Goal: Task Accomplishment & Management: Manage account settings

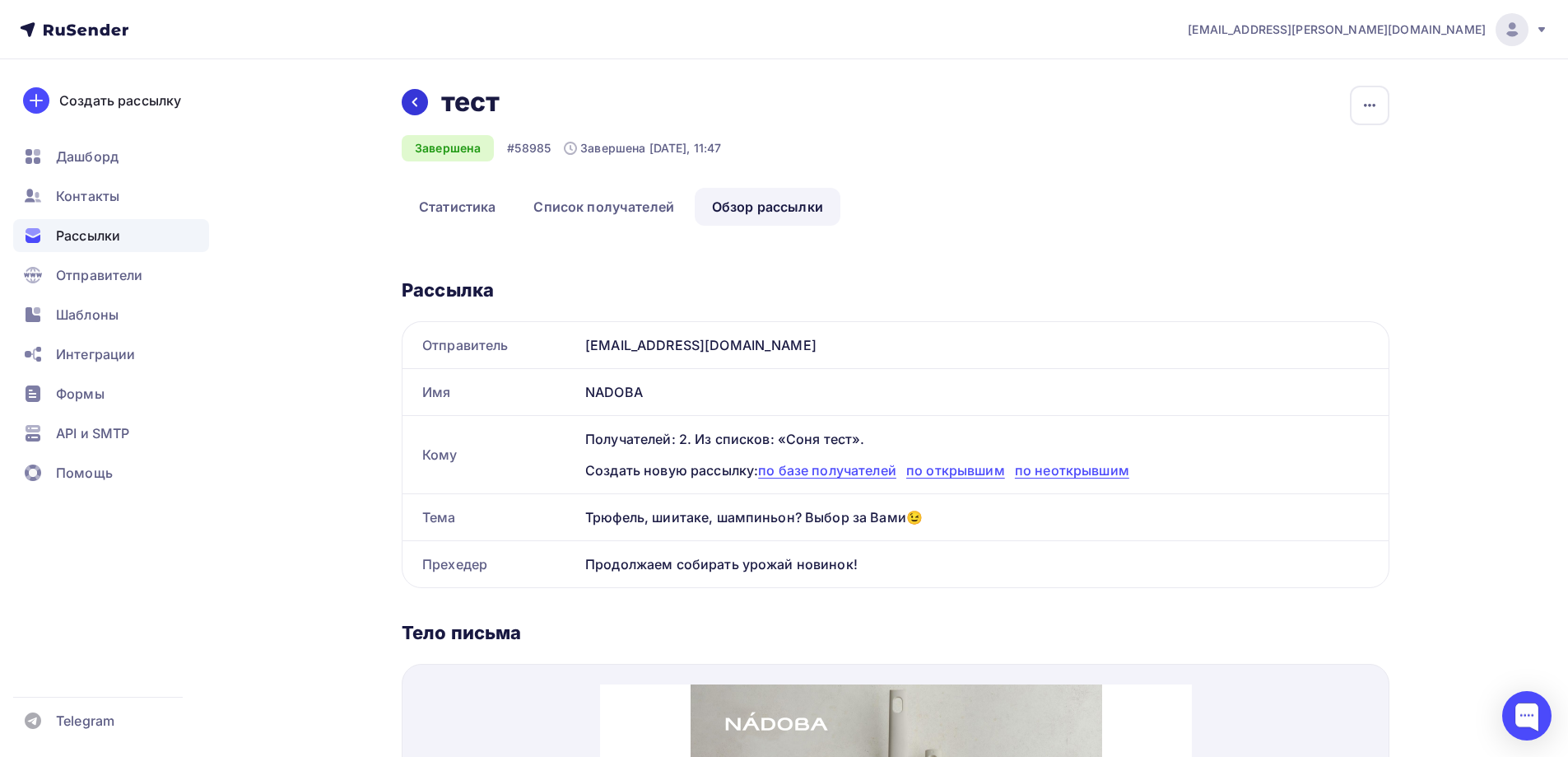
click at [418, 99] on icon at bounding box center [414, 102] width 13 height 13
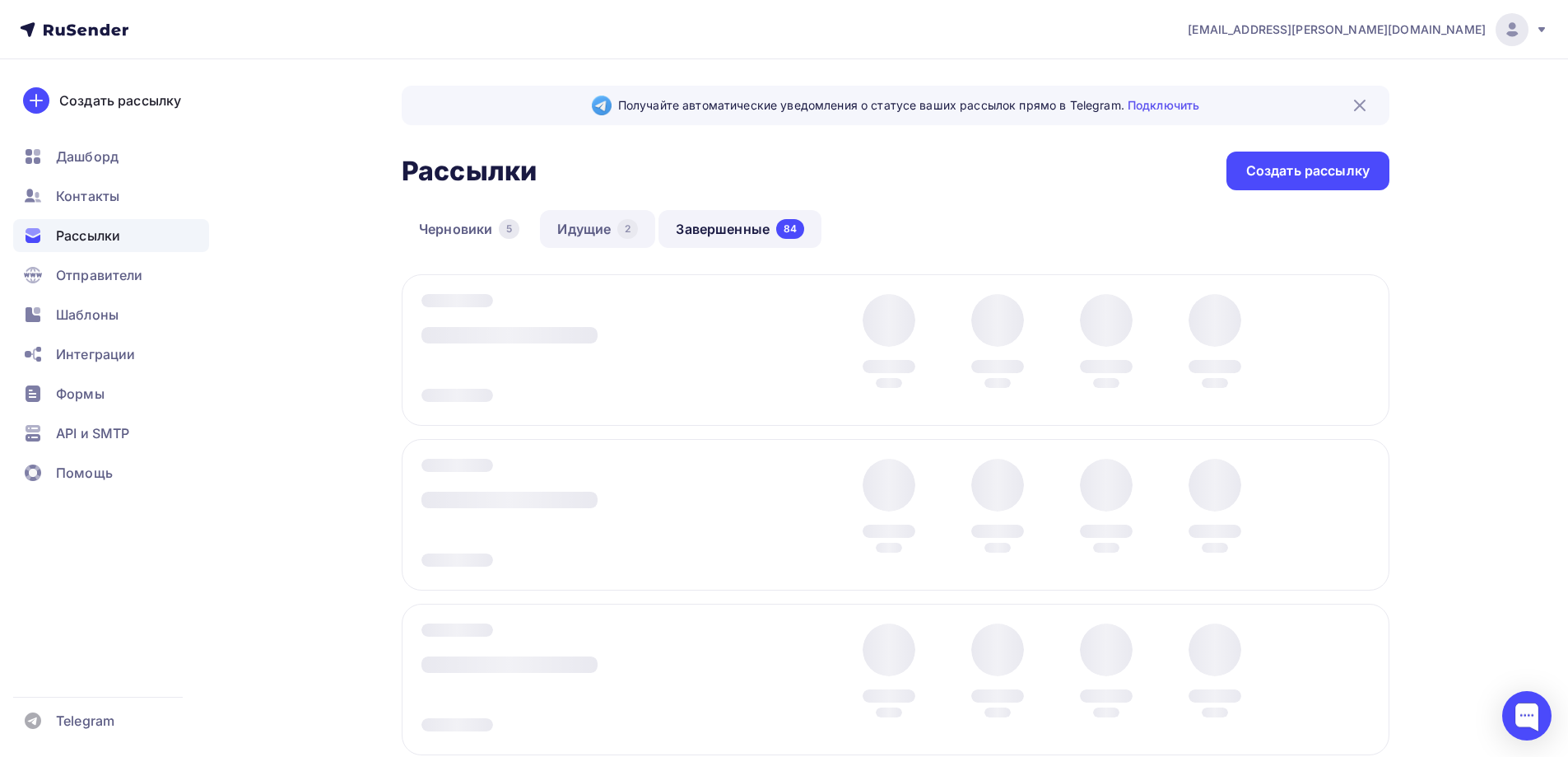
click at [590, 236] on link "Идущие 2" at bounding box center [598, 228] width 116 height 38
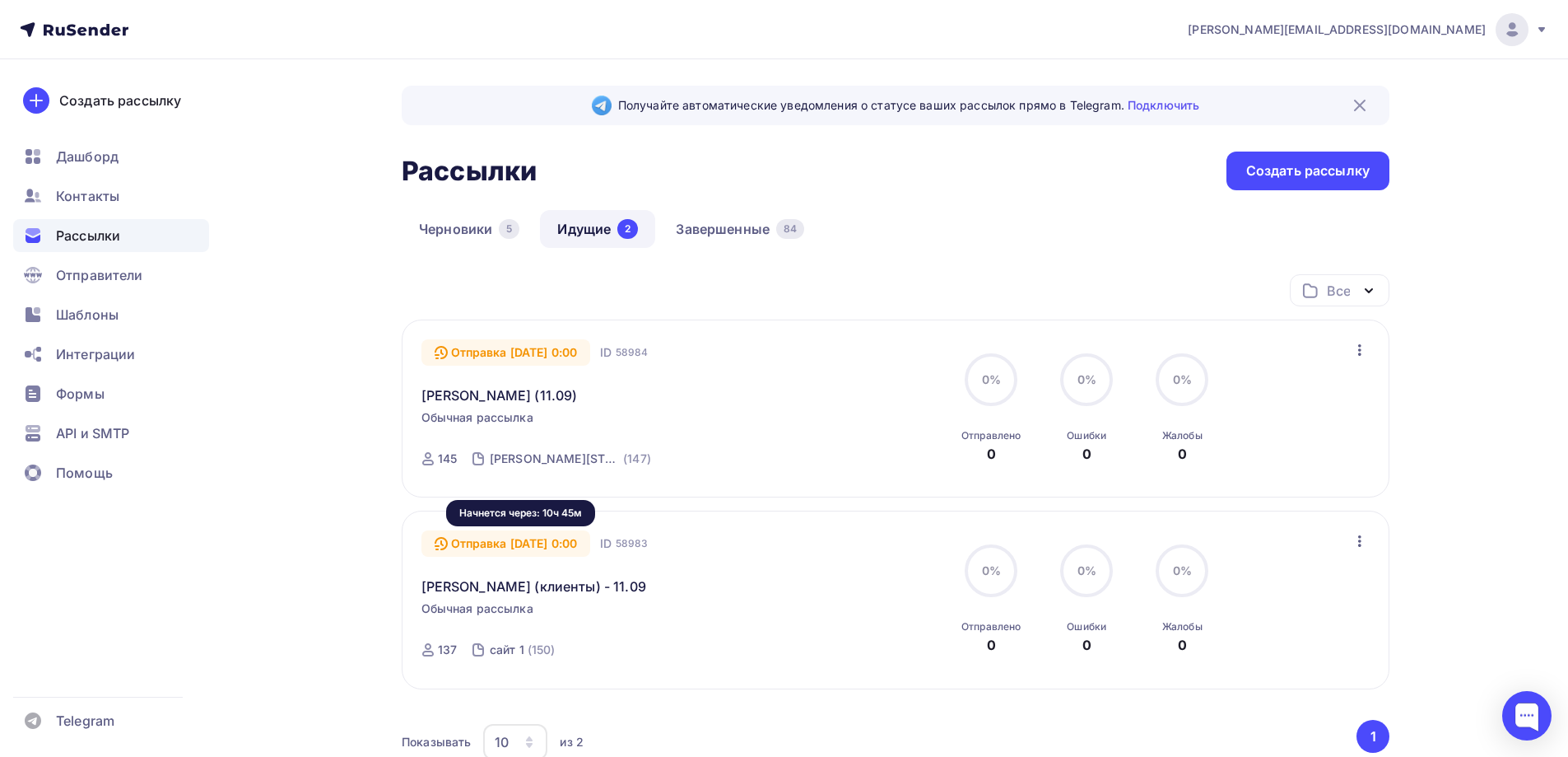
click at [550, 546] on div "Отправка [DATE] 0:00" at bounding box center [507, 544] width 170 height 27
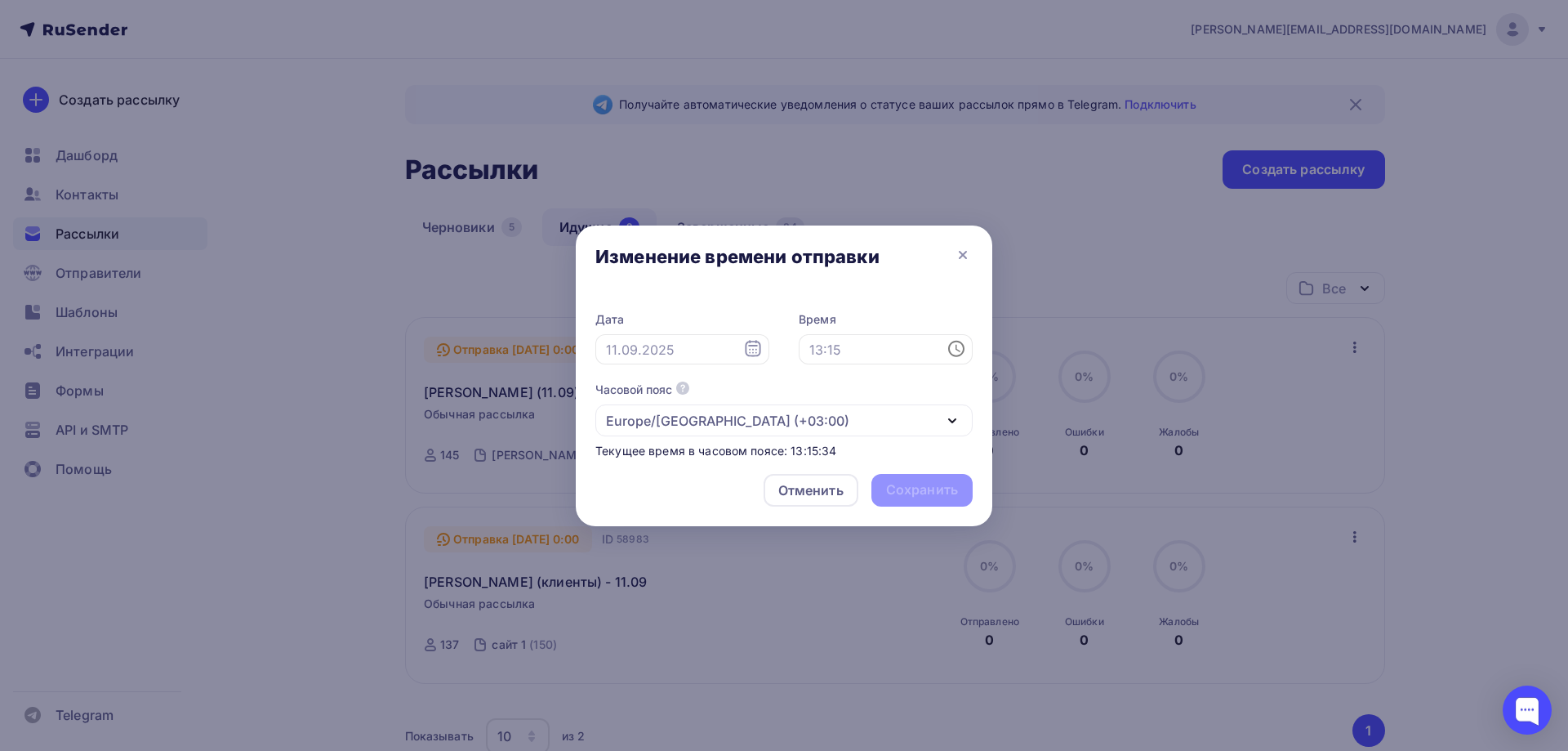
click at [957, 355] on icon at bounding box center [956, 349] width 20 height 20
click at [855, 281] on div "Изменение времени отправки" at bounding box center [783, 260] width 416 height 69
click at [753, 350] on icon at bounding box center [753, 348] width 16 height 17
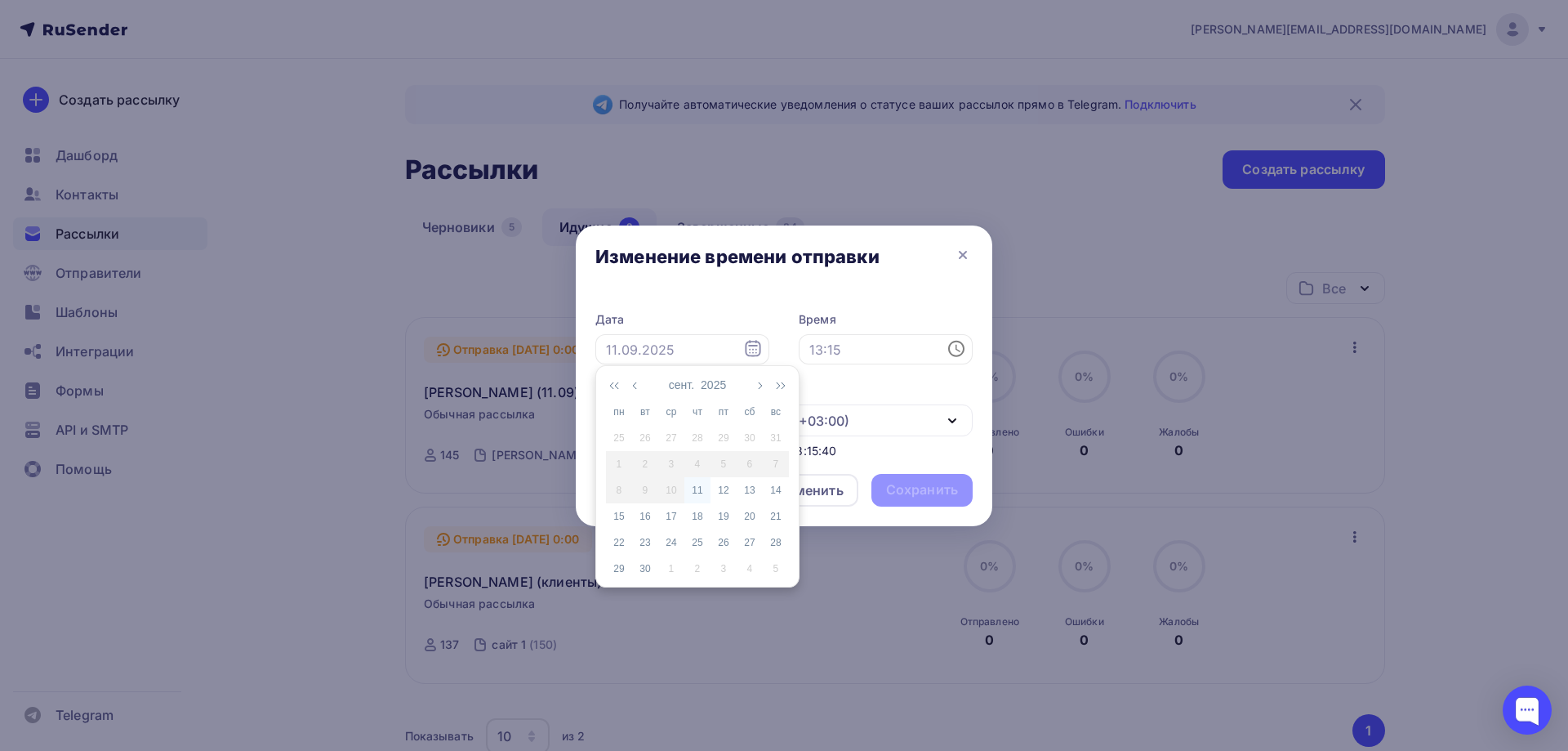
click at [696, 487] on div "11" at bounding box center [697, 489] width 26 height 15
type input "11.09.2025"
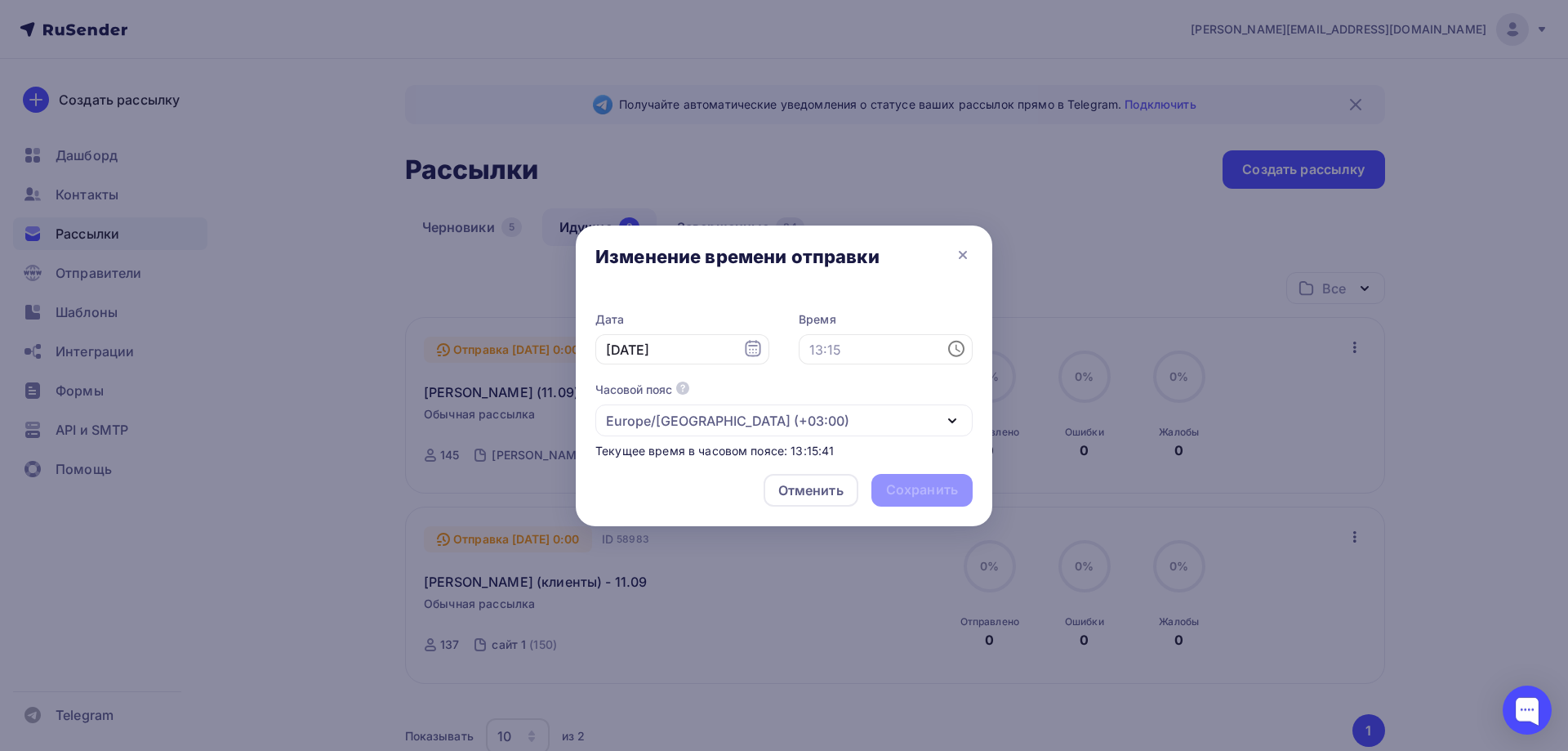
click at [955, 350] on icon at bounding box center [956, 349] width 20 height 20
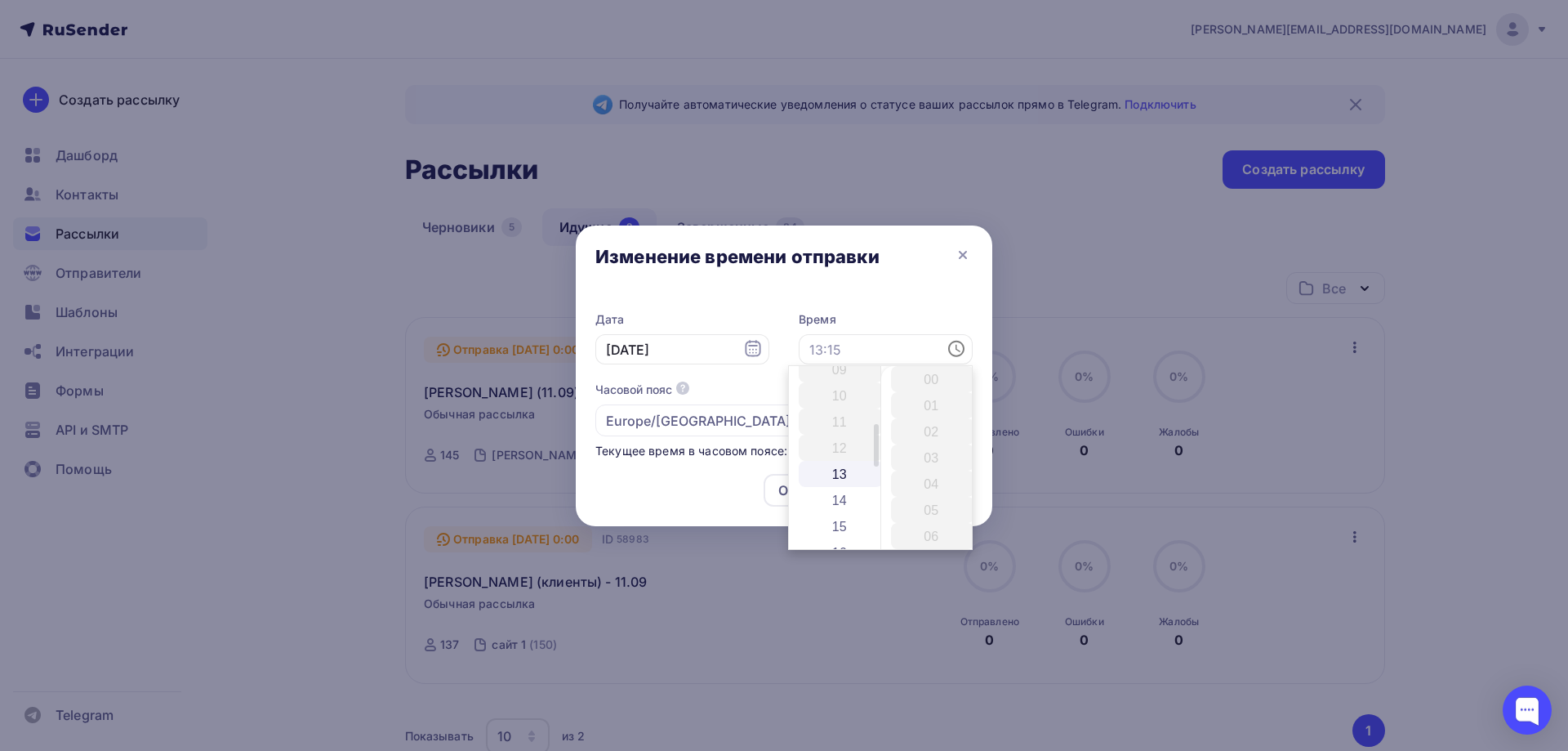
click at [836, 476] on li "13" at bounding box center [841, 474] width 84 height 26
click at [932, 390] on li "16" at bounding box center [933, 388] width 84 height 26
type input "13:16"
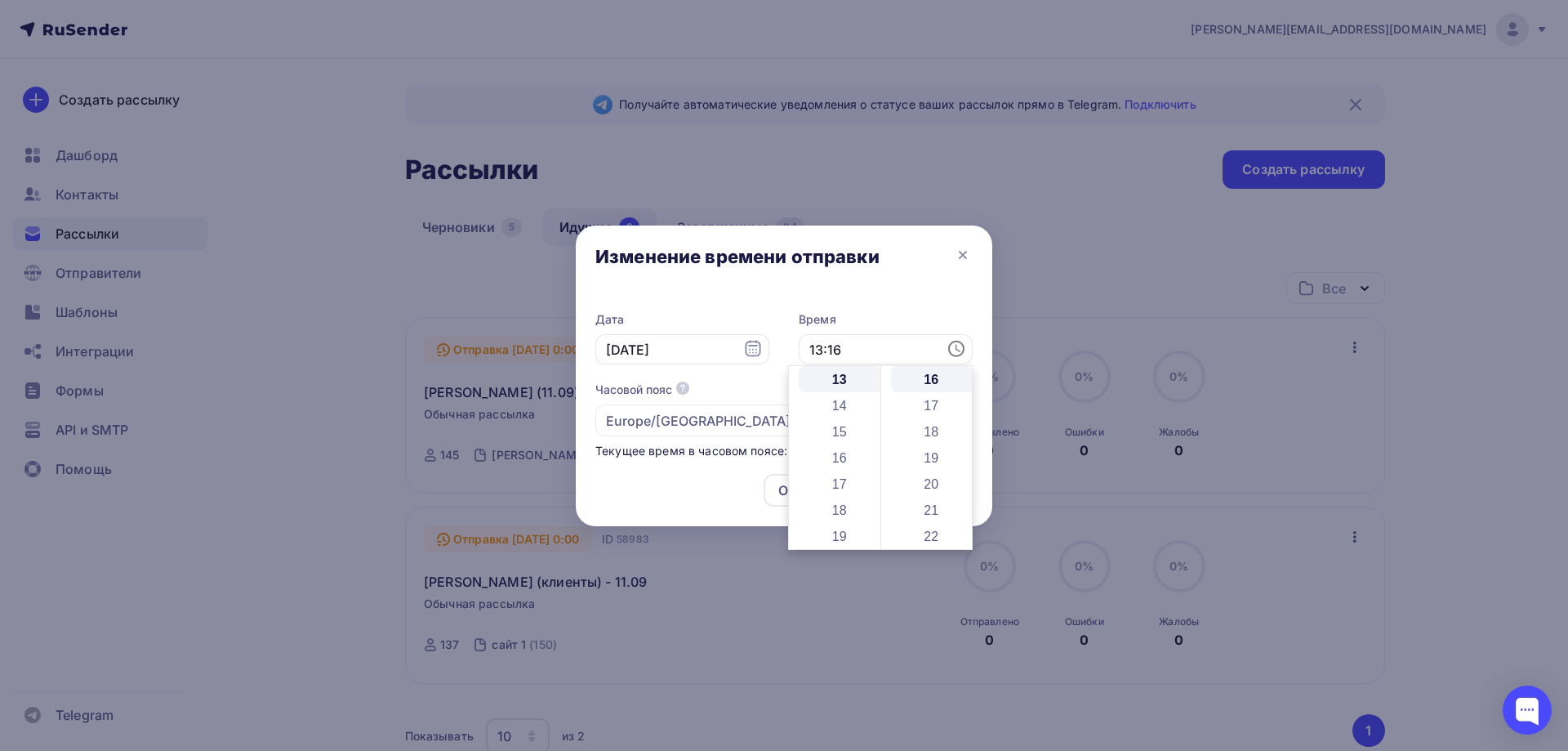
click at [884, 286] on div "Изменение времени отправки" at bounding box center [783, 260] width 416 height 69
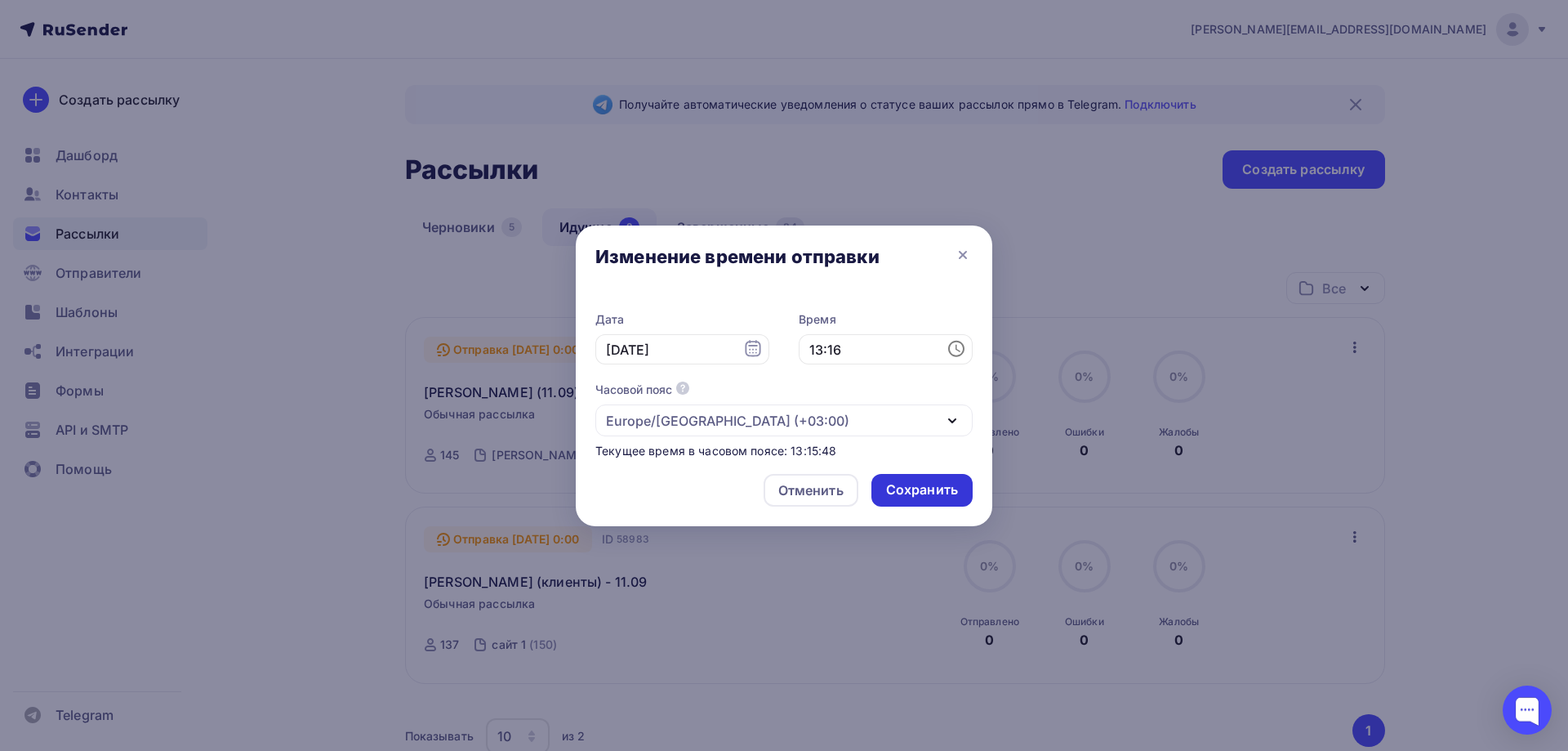
click at [923, 483] on div "Сохранить" at bounding box center [921, 489] width 72 height 19
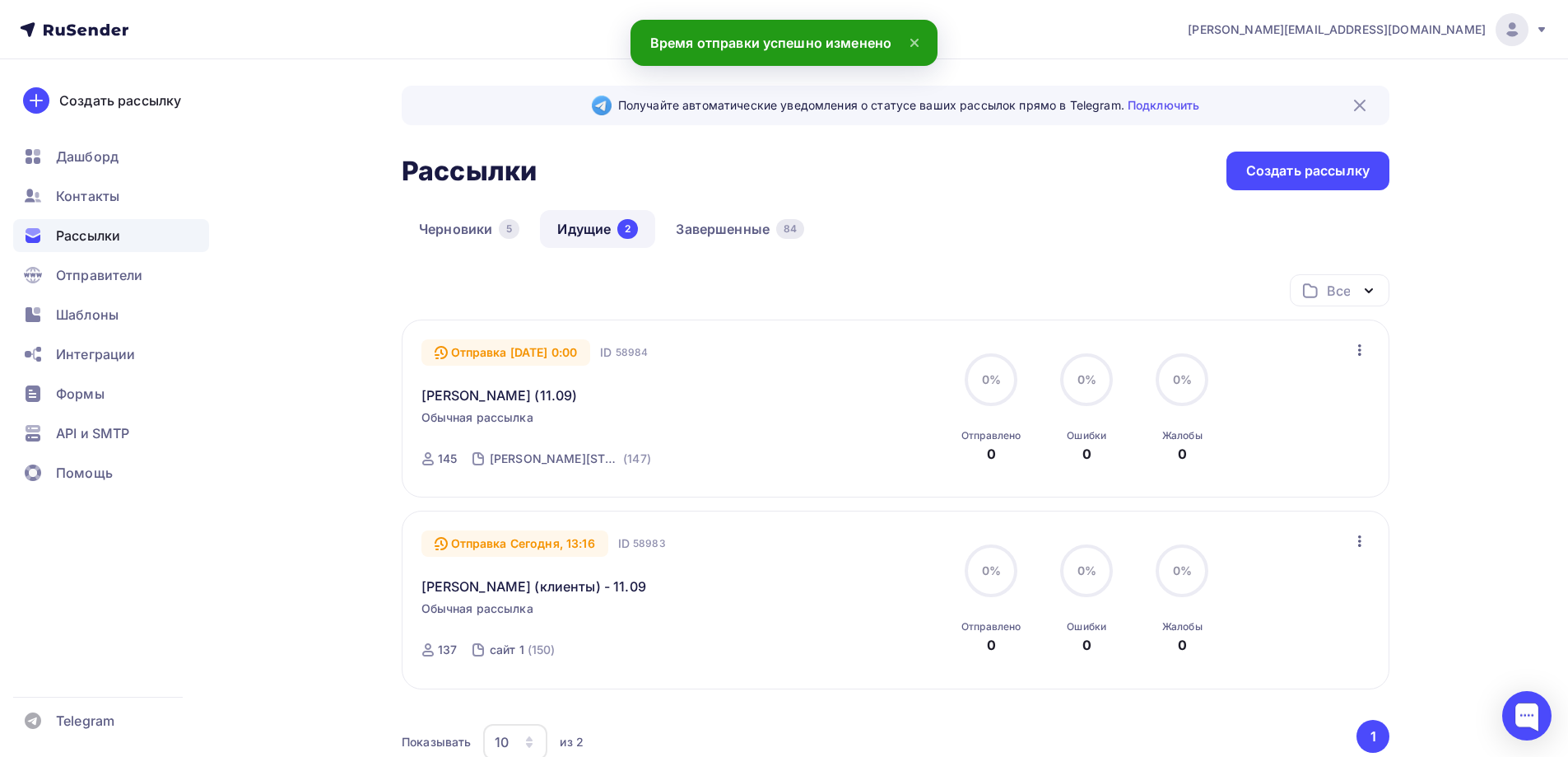
click at [540, 351] on div "Отправка [DATE] 0:00" at bounding box center [507, 352] width 170 height 27
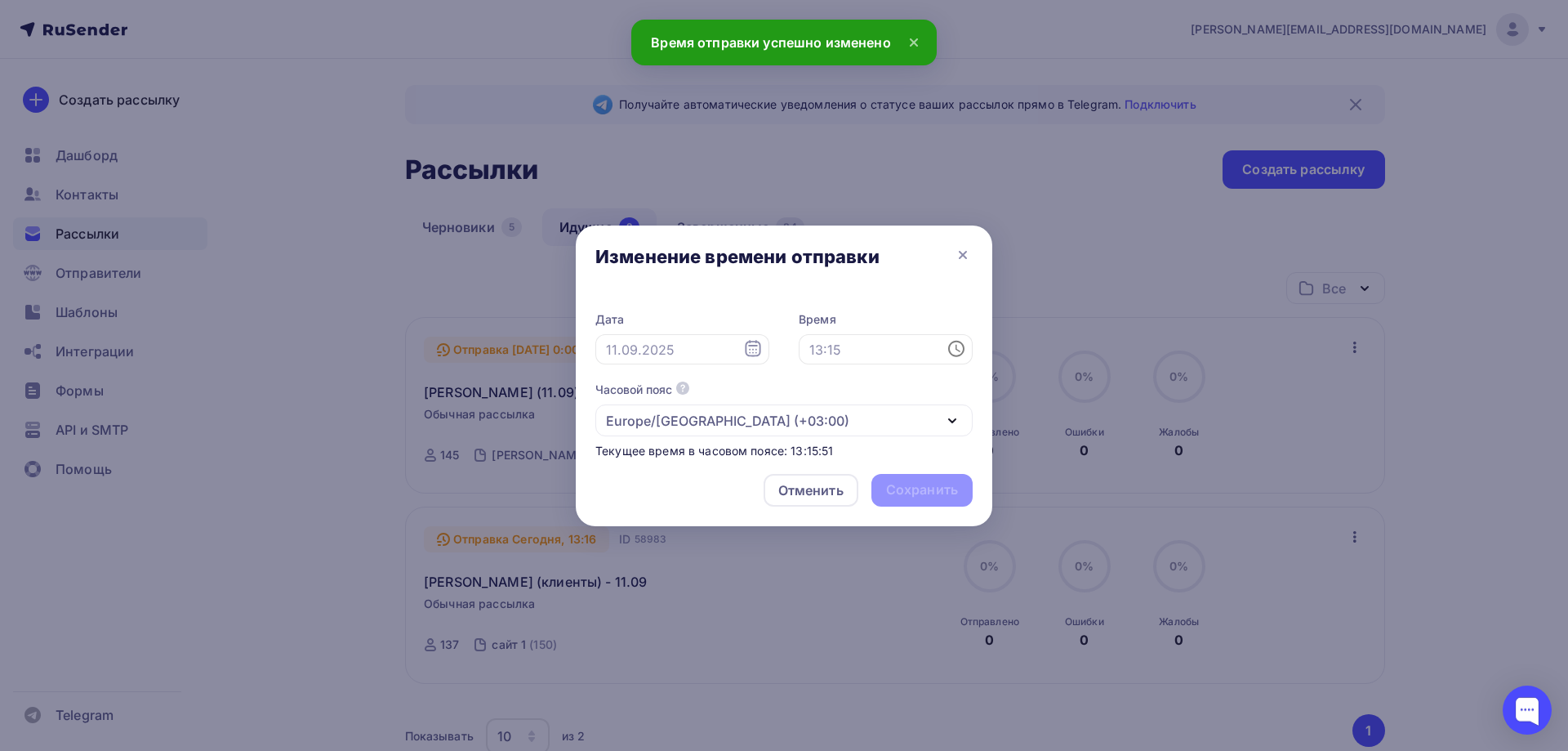
click at [750, 345] on icon at bounding box center [753, 348] width 16 height 17
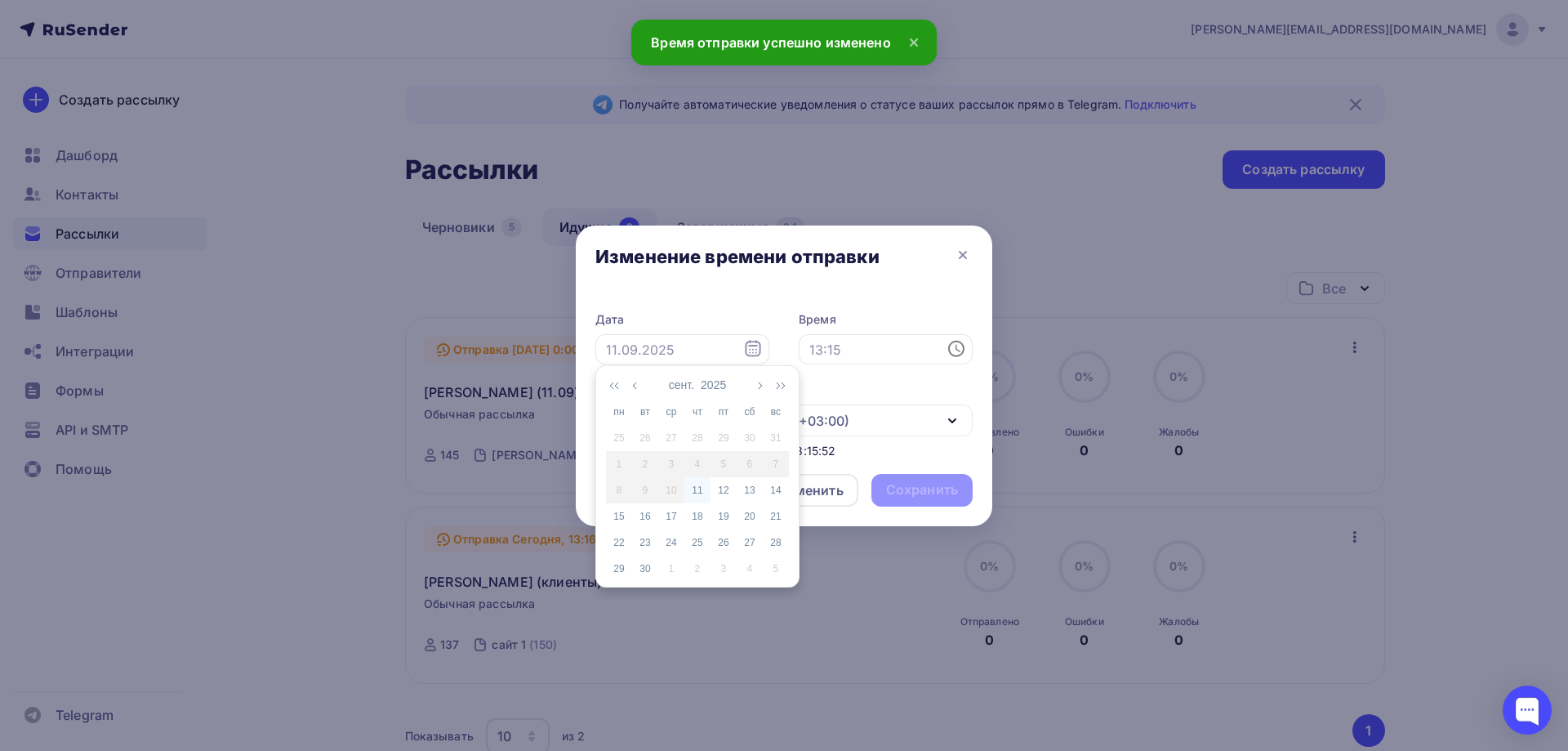
click at [707, 490] on div "11" at bounding box center [697, 489] width 26 height 15
type input "11.09.2025"
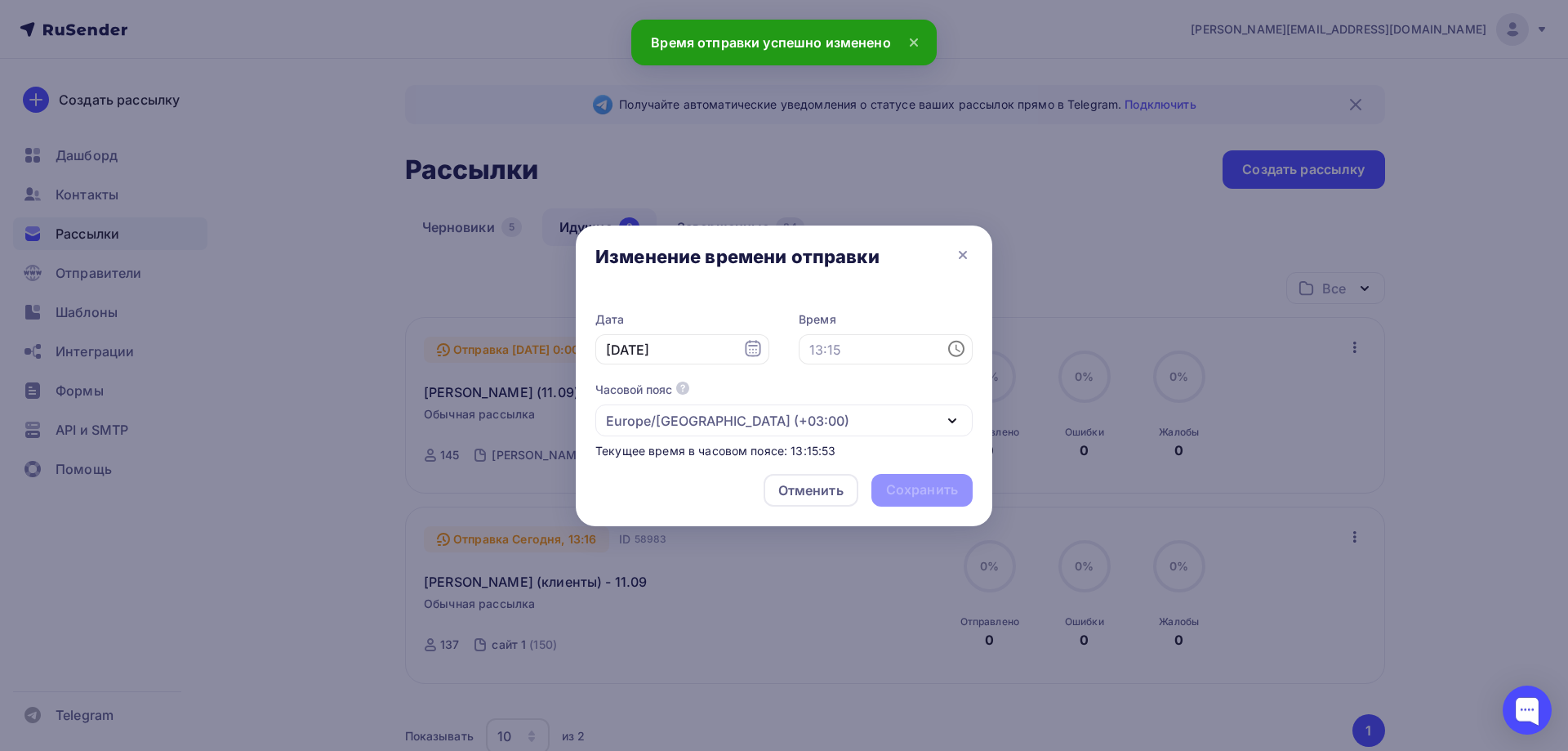
click at [959, 353] on icon at bounding box center [956, 349] width 20 height 20
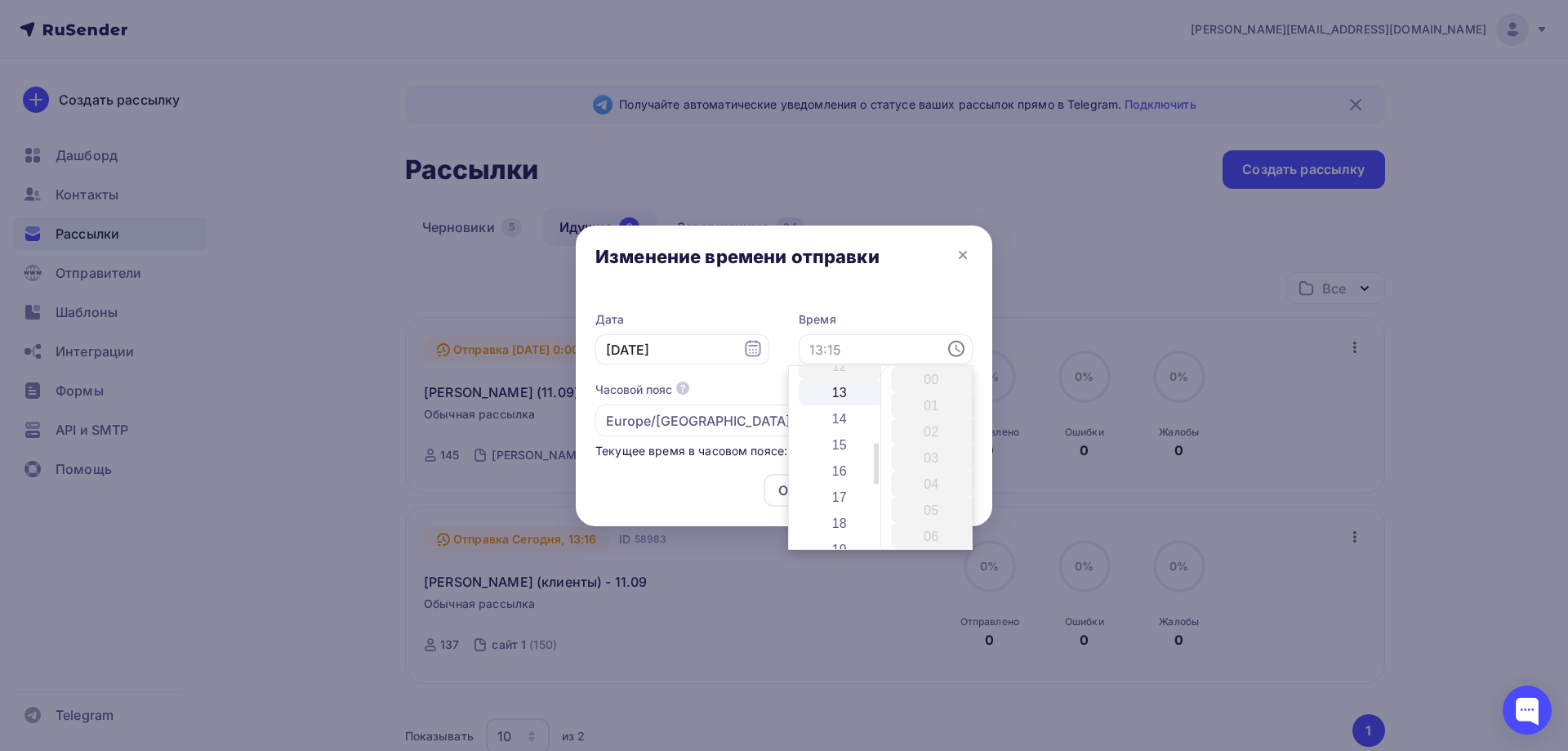
click at [851, 392] on li "13" at bounding box center [841, 392] width 84 height 26
click at [938, 404] on li "20" at bounding box center [933, 412] width 84 height 26
type input "13:20"
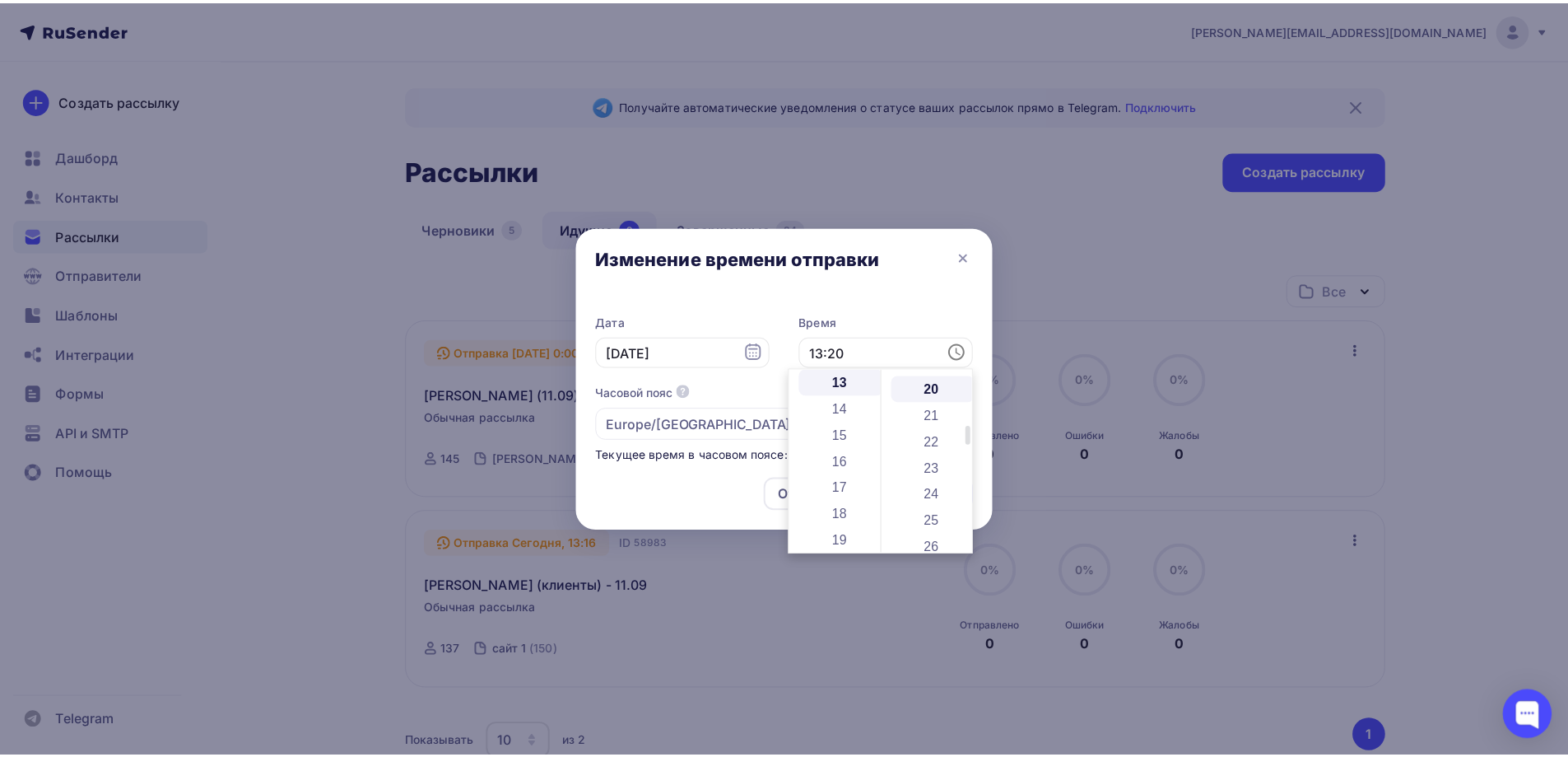
scroll to position [527, 0]
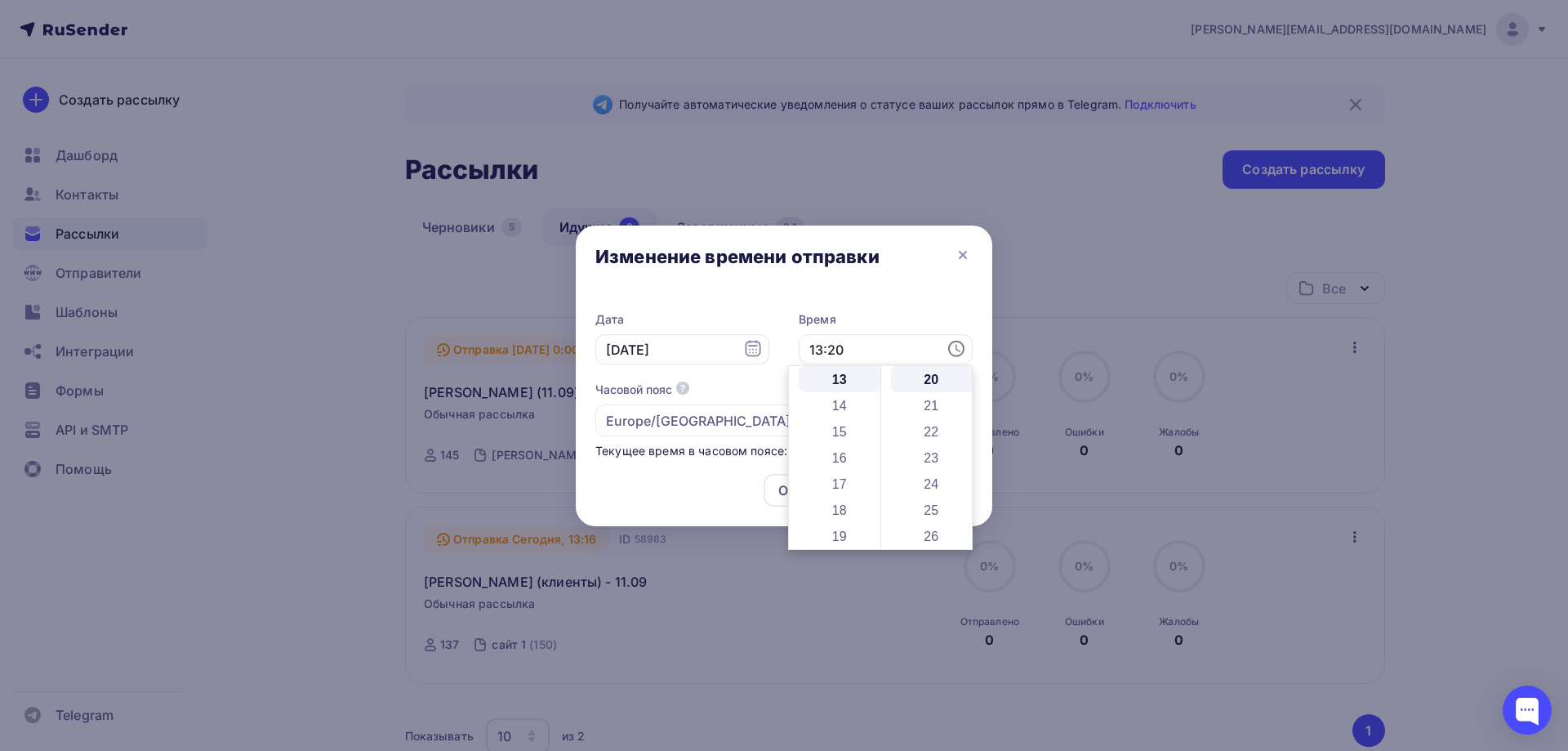
click at [892, 286] on div "Изменение времени отправки" at bounding box center [783, 260] width 416 height 69
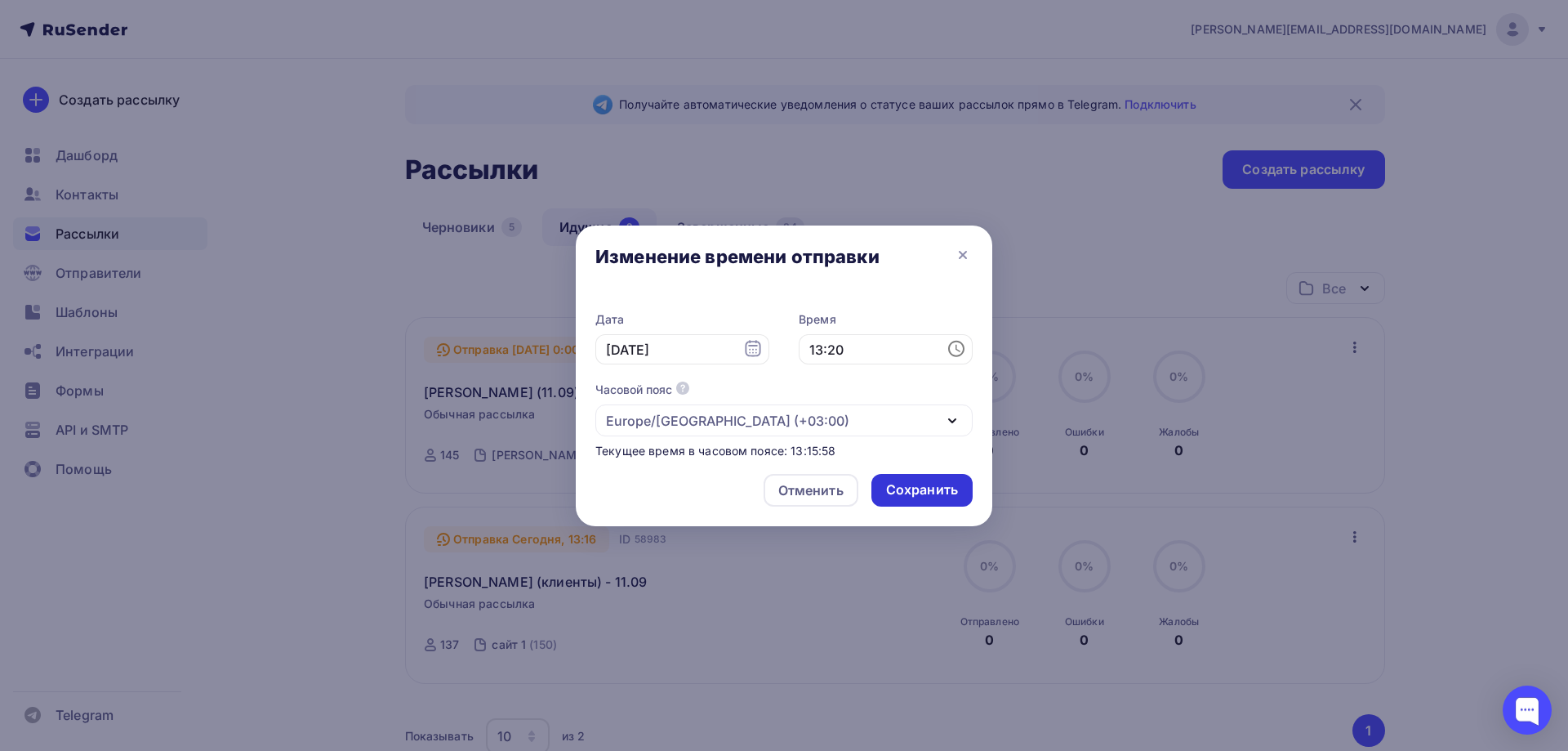
click at [914, 482] on div "Сохранить" at bounding box center [921, 489] width 72 height 19
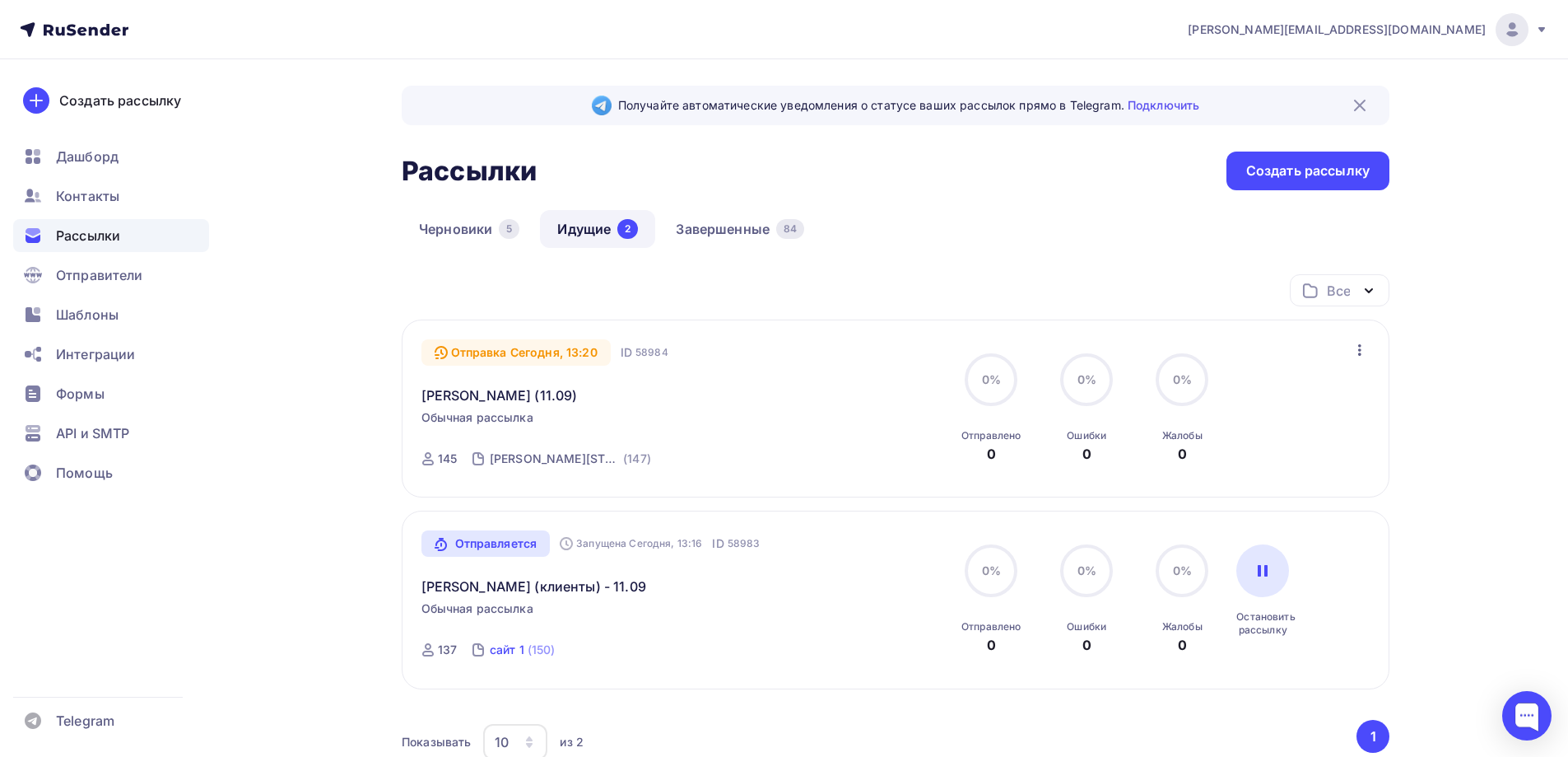
click at [516, 650] on div "сайт 1" at bounding box center [507, 649] width 35 height 17
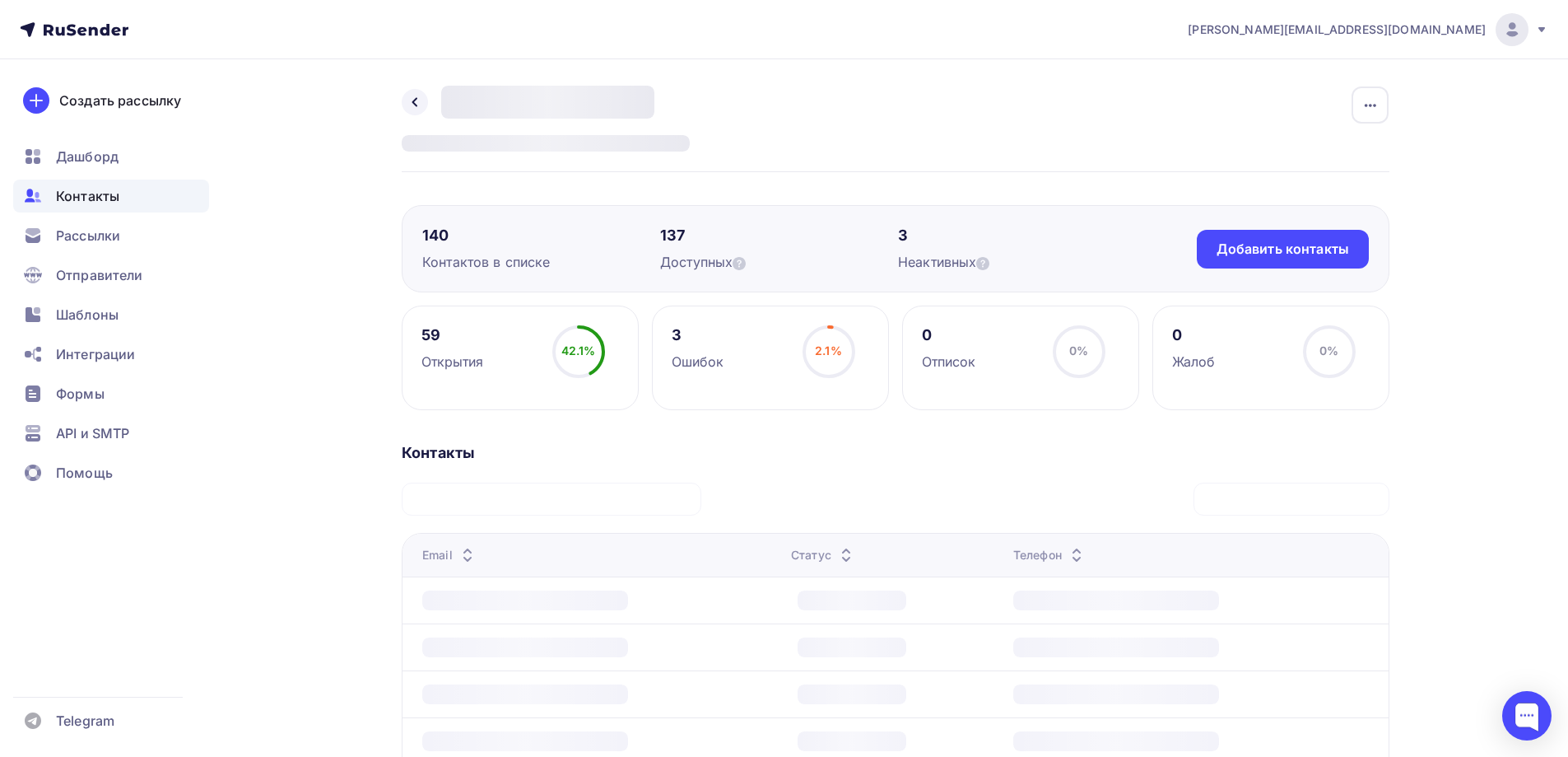
click at [798, 437] on div "59 Открытия 42.1% 42.1% 3 Ошибок 2.1% 2.1% 0 Отписок 0% 0% 0 Жалоб 0% 0% Контак…" at bounding box center [896, 696] width 988 height 782
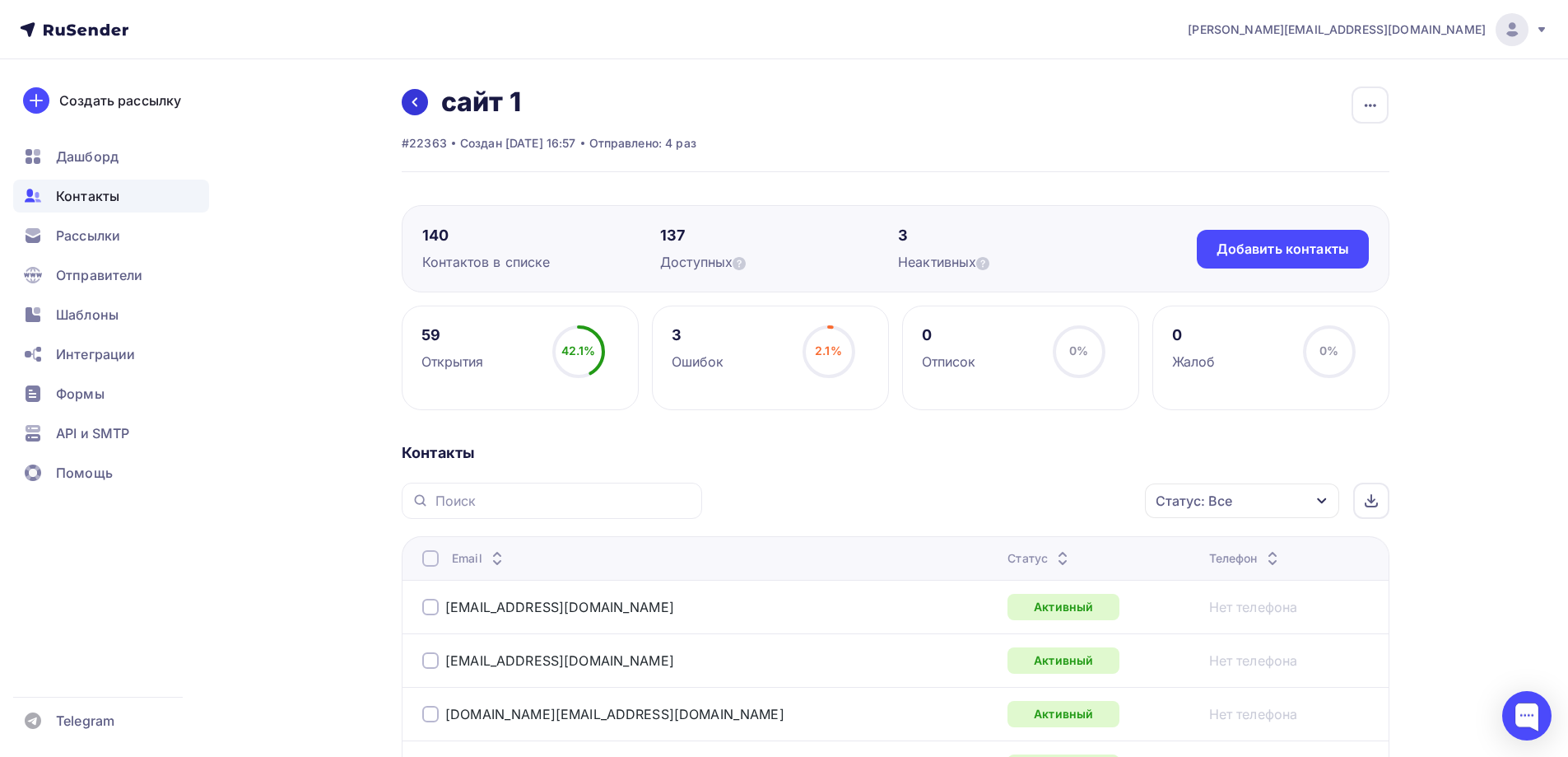
click at [412, 101] on icon at bounding box center [414, 102] width 13 height 13
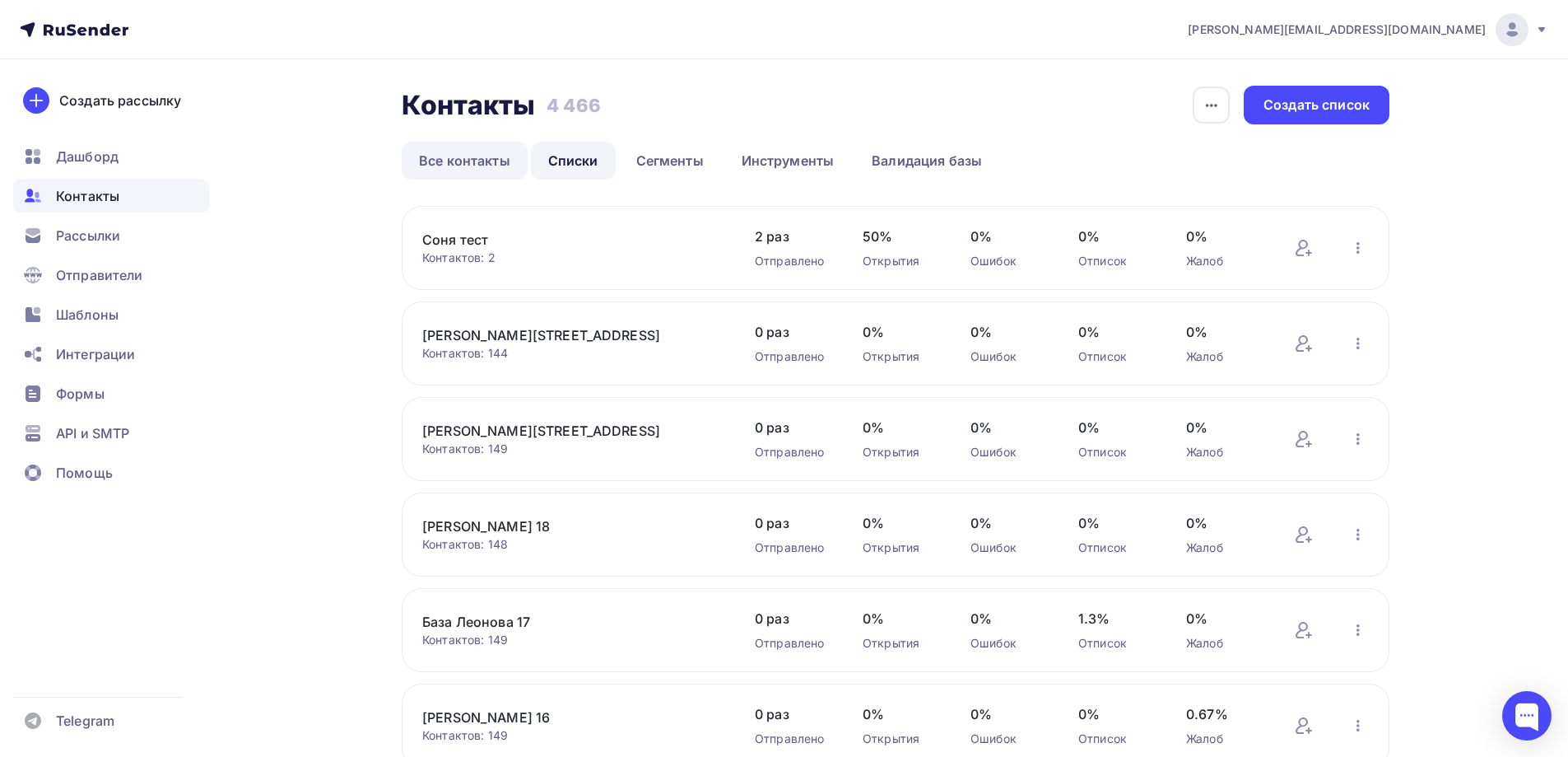
click at [491, 165] on link "Все контакты" at bounding box center [464, 160] width 125 height 38
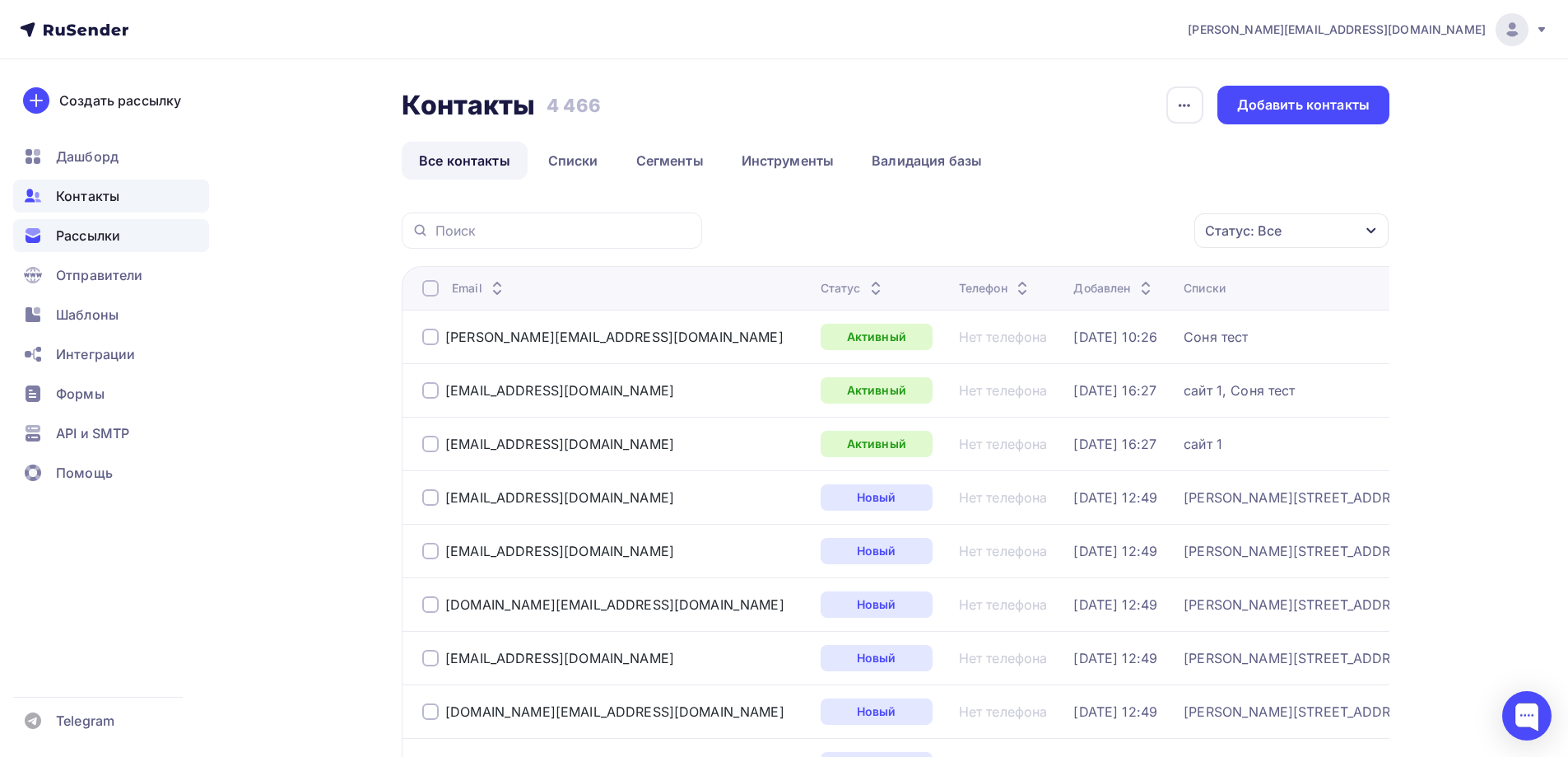
click at [129, 236] on div "Рассылки" at bounding box center [111, 235] width 196 height 33
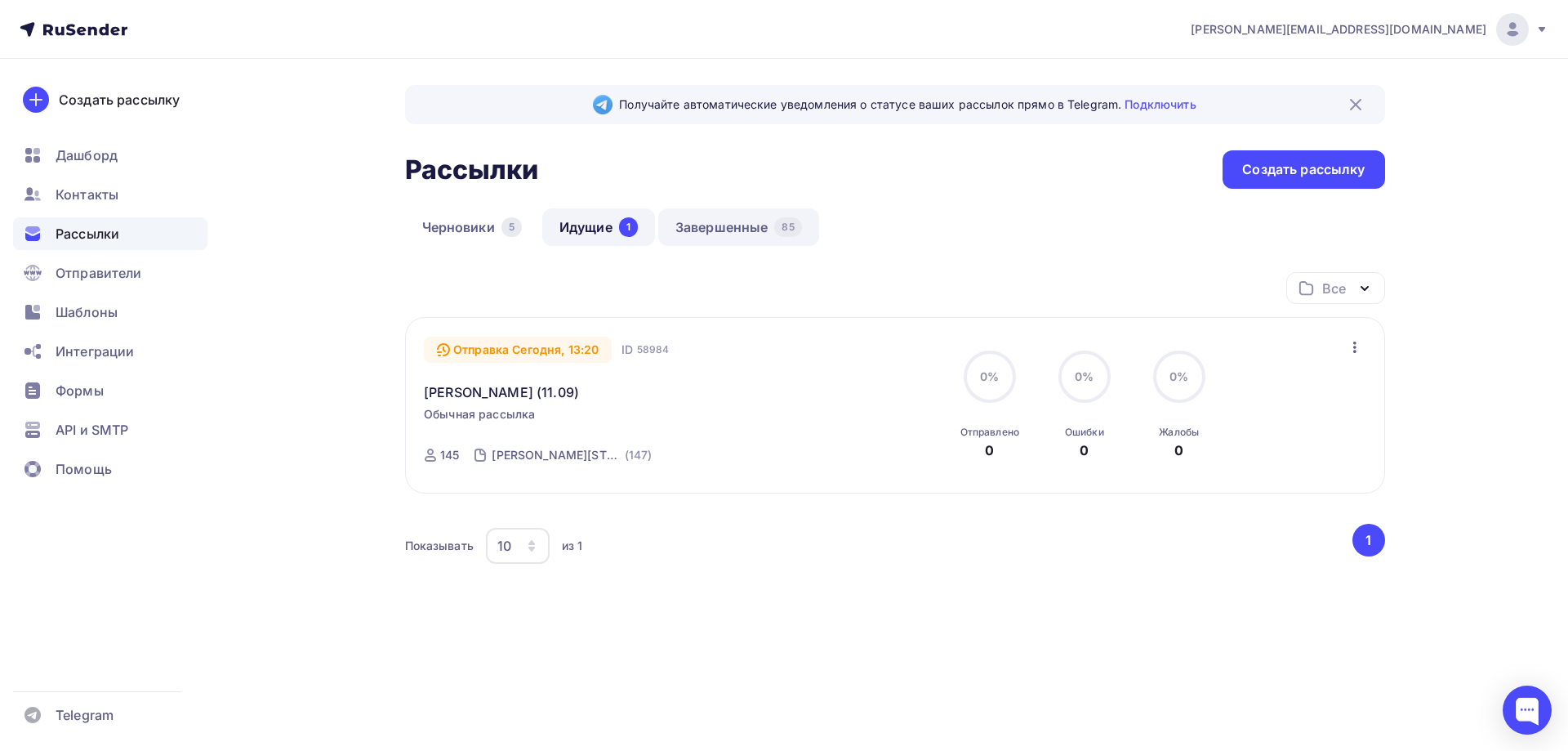
click at [726, 227] on link "Завершенные 85" at bounding box center [739, 226] width 161 height 37
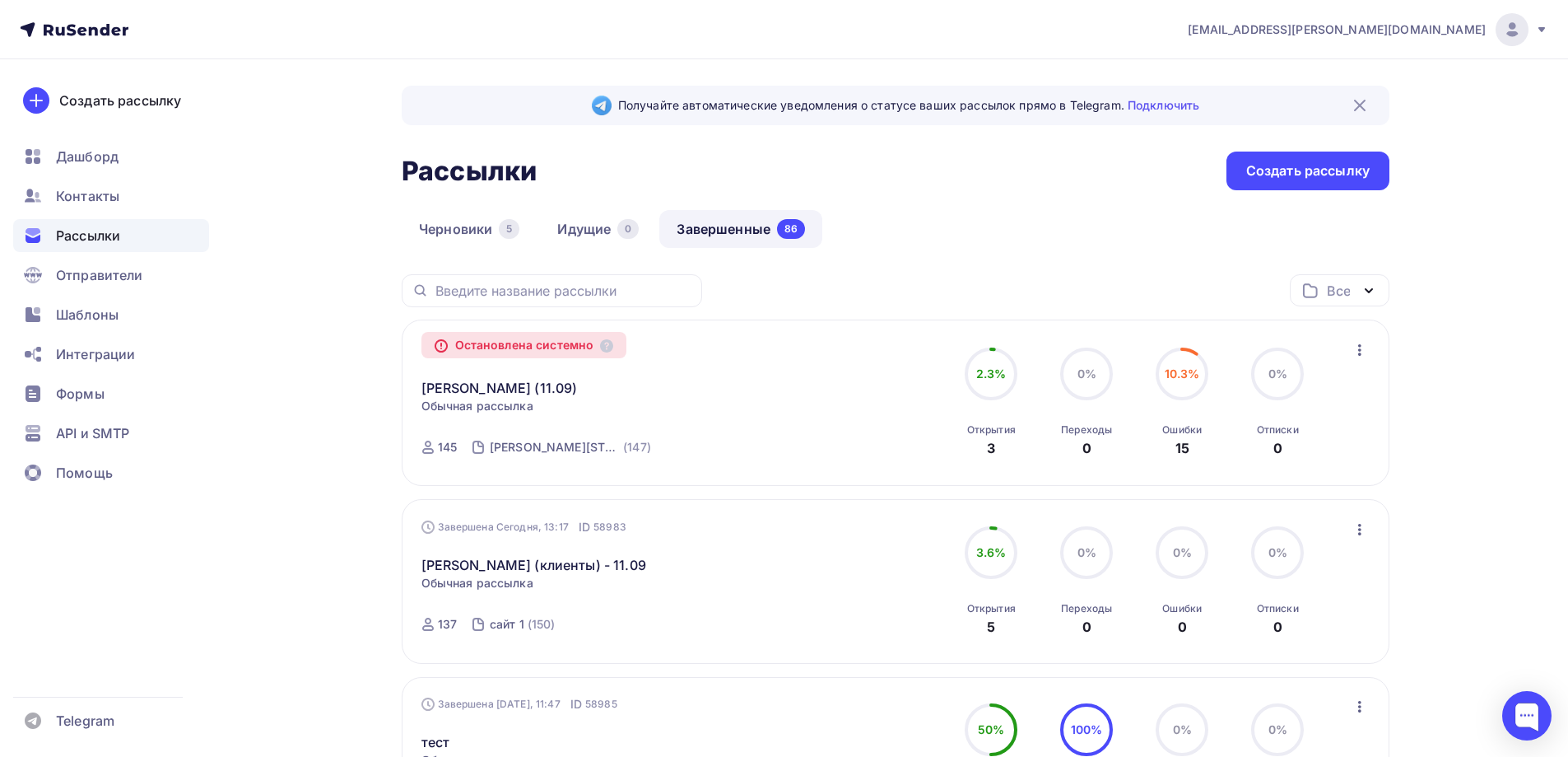
click at [1000, 160] on div "Рассылки Рассылки Создать рассылку" at bounding box center [896, 170] width 988 height 39
